Goal: Obtain resource: Obtain resource

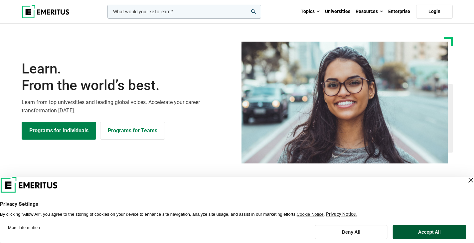
click at [434, 228] on button "Accept All" at bounding box center [429, 232] width 73 height 14
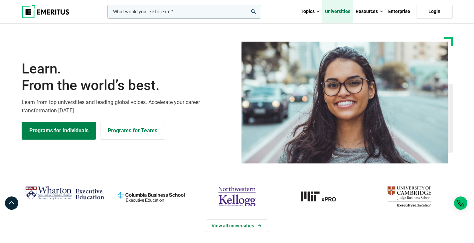
click at [345, 11] on link "Universities" at bounding box center [337, 11] width 31 height 23
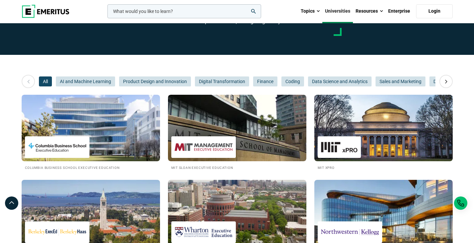
scroll to position [100, 0]
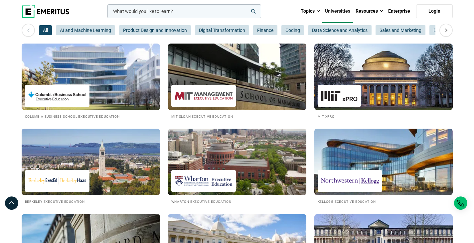
click at [241, 68] on img at bounding box center [237, 76] width 152 height 73
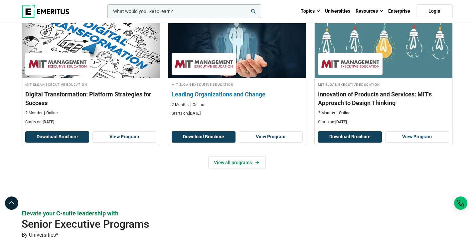
scroll to position [266, 0]
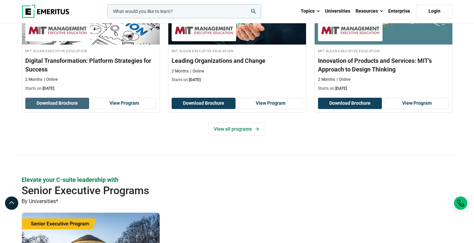
click at [52, 98] on button "Download Brochure" at bounding box center [57, 103] width 64 height 11
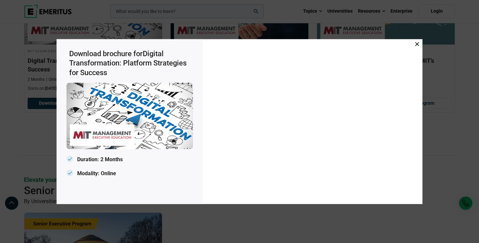
click at [416, 44] on icon at bounding box center [417, 44] width 4 height 4
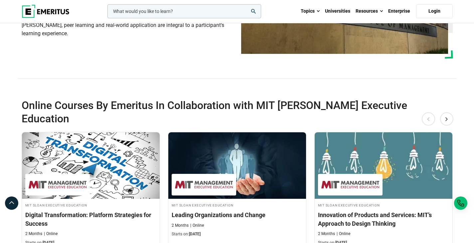
scroll to position [100, 0]
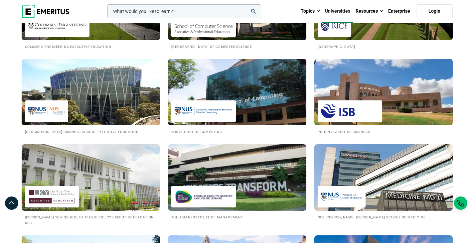
scroll to position [599, 0]
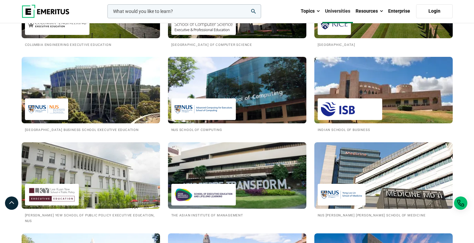
click at [263, 83] on img at bounding box center [237, 90] width 152 height 73
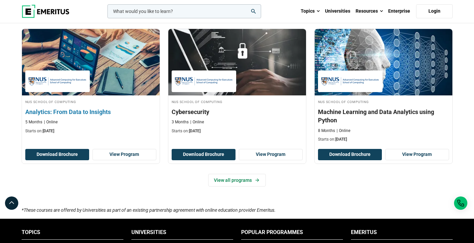
scroll to position [499, 0]
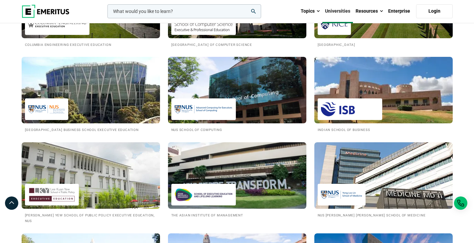
click at [110, 86] on img at bounding box center [91, 90] width 152 height 73
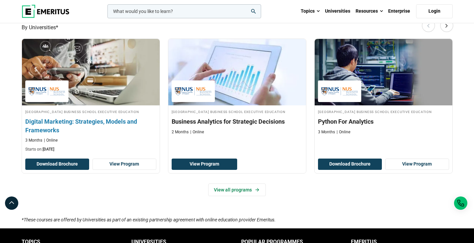
scroll to position [532, 0]
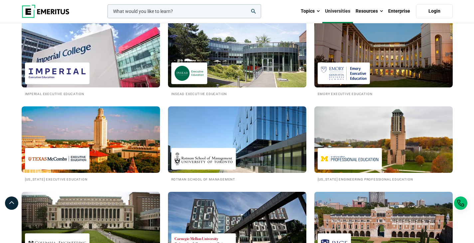
scroll to position [366, 0]
